Goal: Task Accomplishment & Management: Use online tool/utility

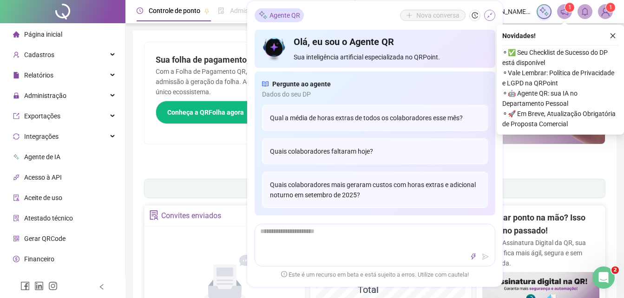
click at [486, 16] on icon "shrink" at bounding box center [489, 15] width 7 height 7
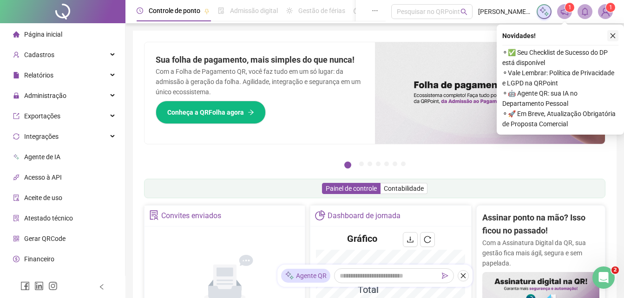
click at [607, 36] on button "button" at bounding box center [612, 35] width 11 height 11
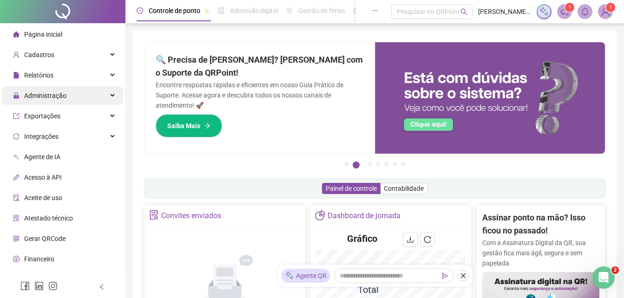
click at [69, 99] on div "Administração" at bounding box center [62, 95] width 121 height 19
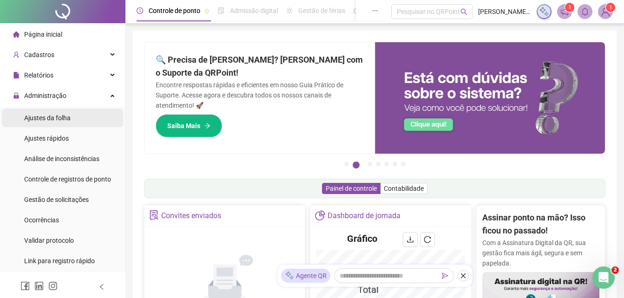
click at [61, 116] on span "Ajustes da folha" at bounding box center [47, 117] width 46 height 7
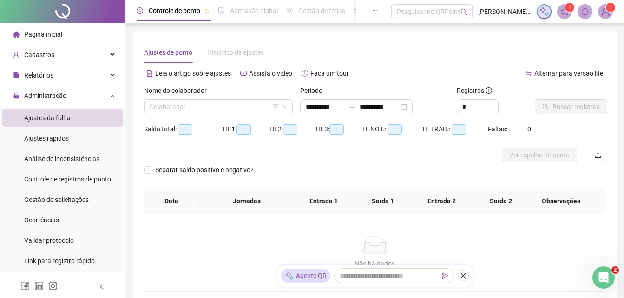
type input "**********"
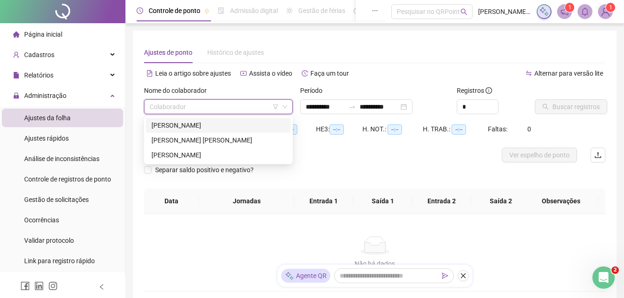
click at [242, 105] on input "search" at bounding box center [214, 107] width 129 height 14
click at [205, 152] on div "[PERSON_NAME]" at bounding box center [218, 155] width 134 height 10
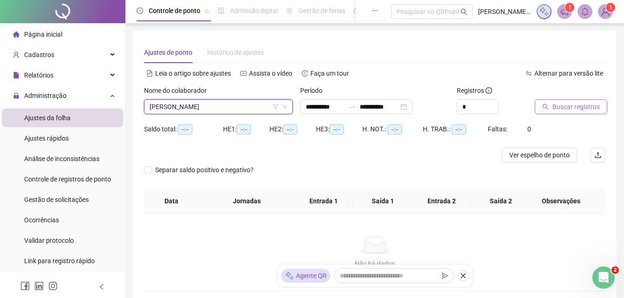
click at [580, 111] on span "Buscar registros" at bounding box center [575, 107] width 47 height 10
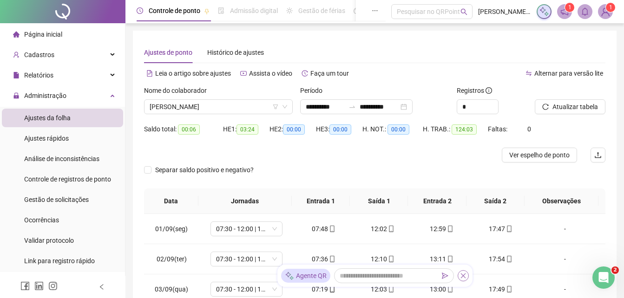
click at [468, 273] on button "button" at bounding box center [462, 275] width 11 height 11
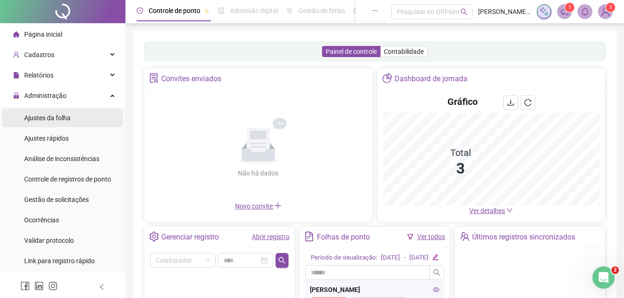
click at [53, 113] on div "Ajustes da folha" at bounding box center [47, 118] width 46 height 19
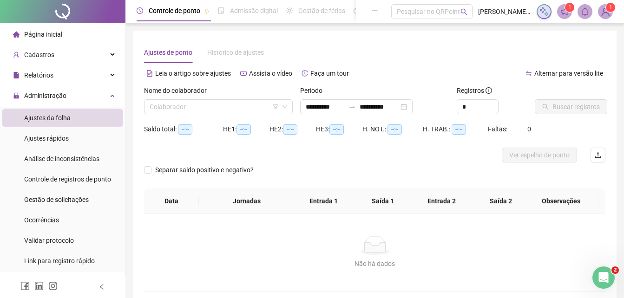
type input "**********"
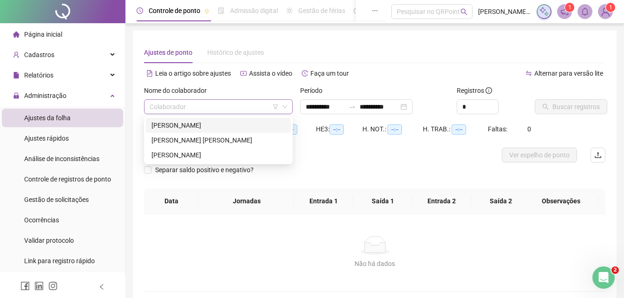
click at [282, 104] on span at bounding box center [218, 107] width 137 height 14
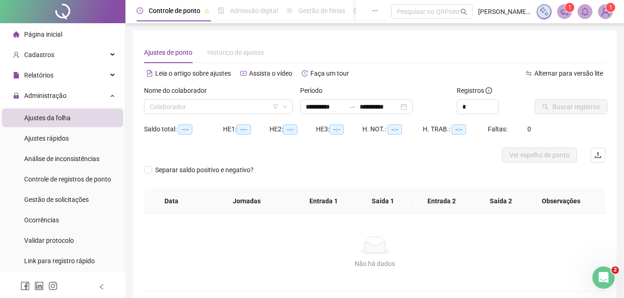
click at [170, 235] on div "Não há dados Não há dados" at bounding box center [374, 252] width 461 height 77
